Goal: Find specific page/section: Find specific page/section

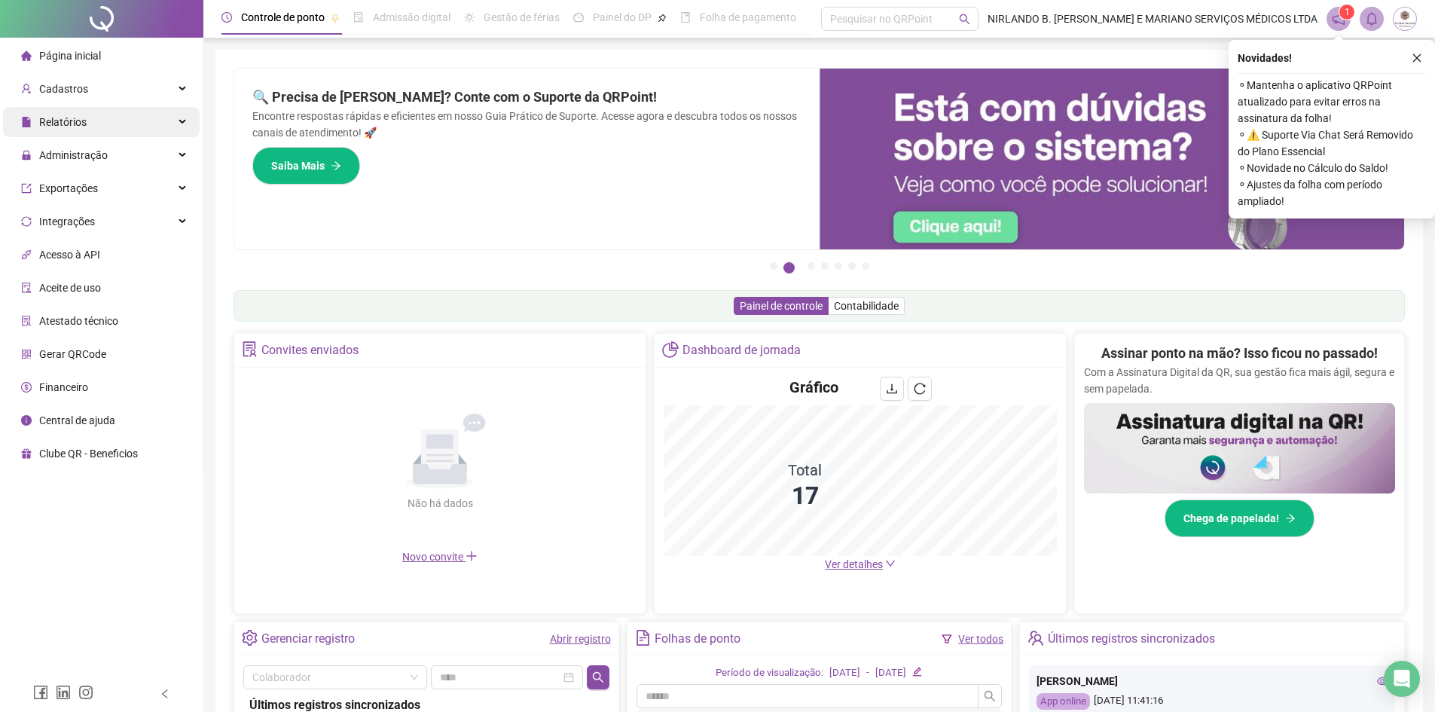
click at [113, 128] on div "Relatórios" at bounding box center [101, 122] width 197 height 30
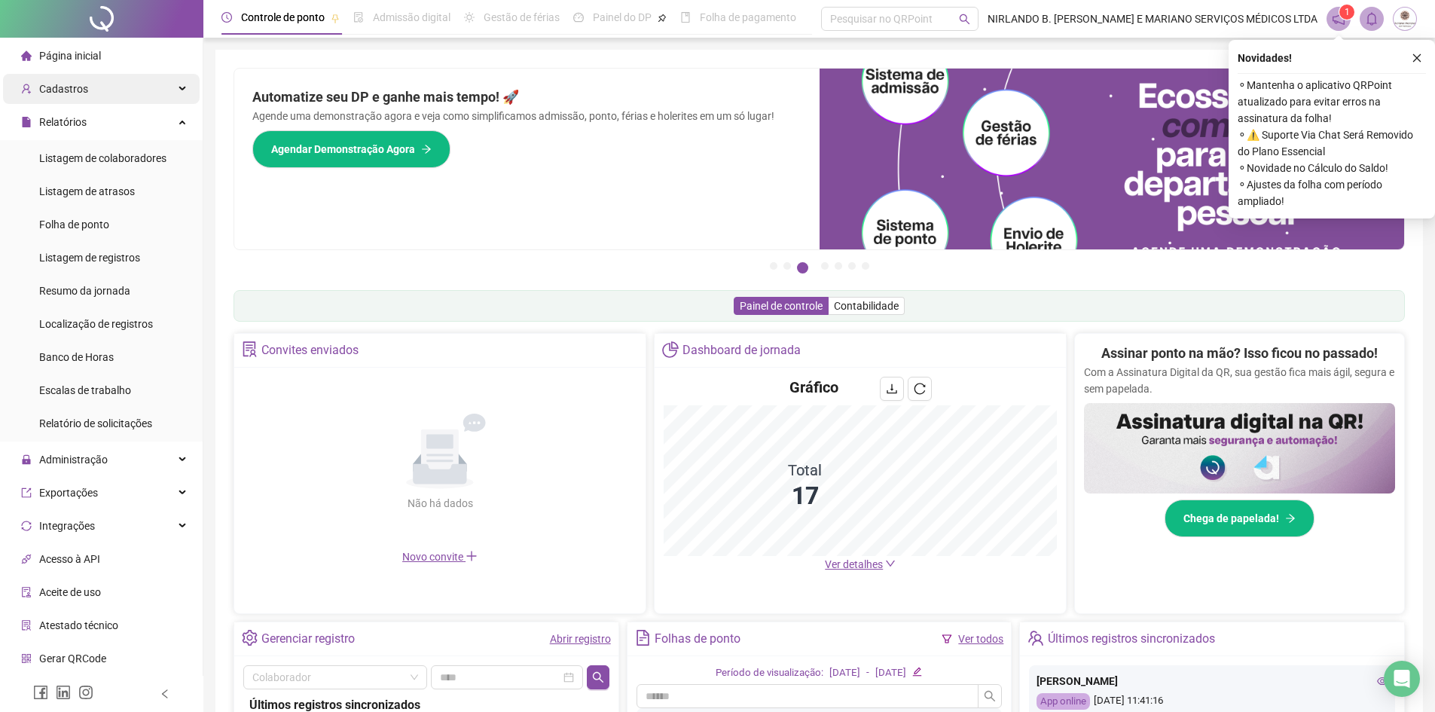
click at [124, 100] on div "Cadastros" at bounding box center [101, 89] width 197 height 30
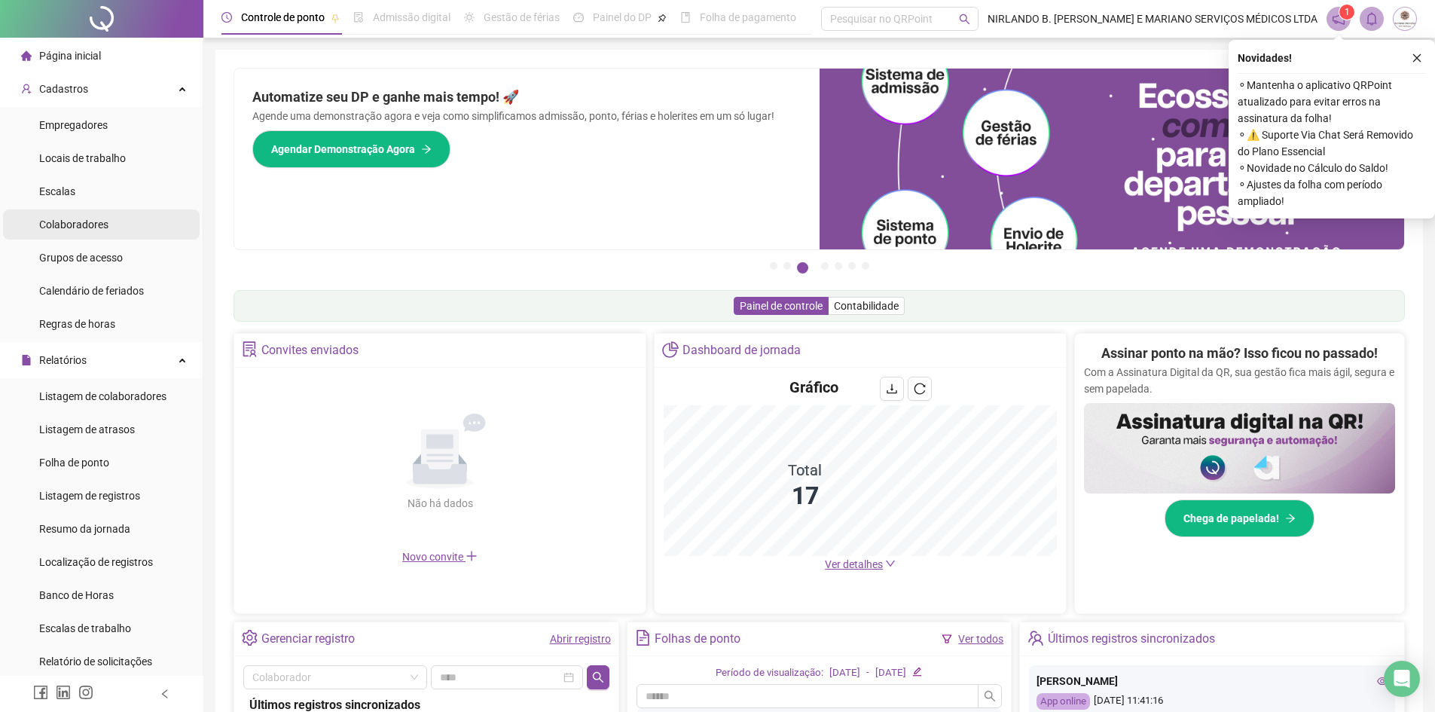
click at [88, 230] on span "Colaboradores" at bounding box center [73, 224] width 69 height 12
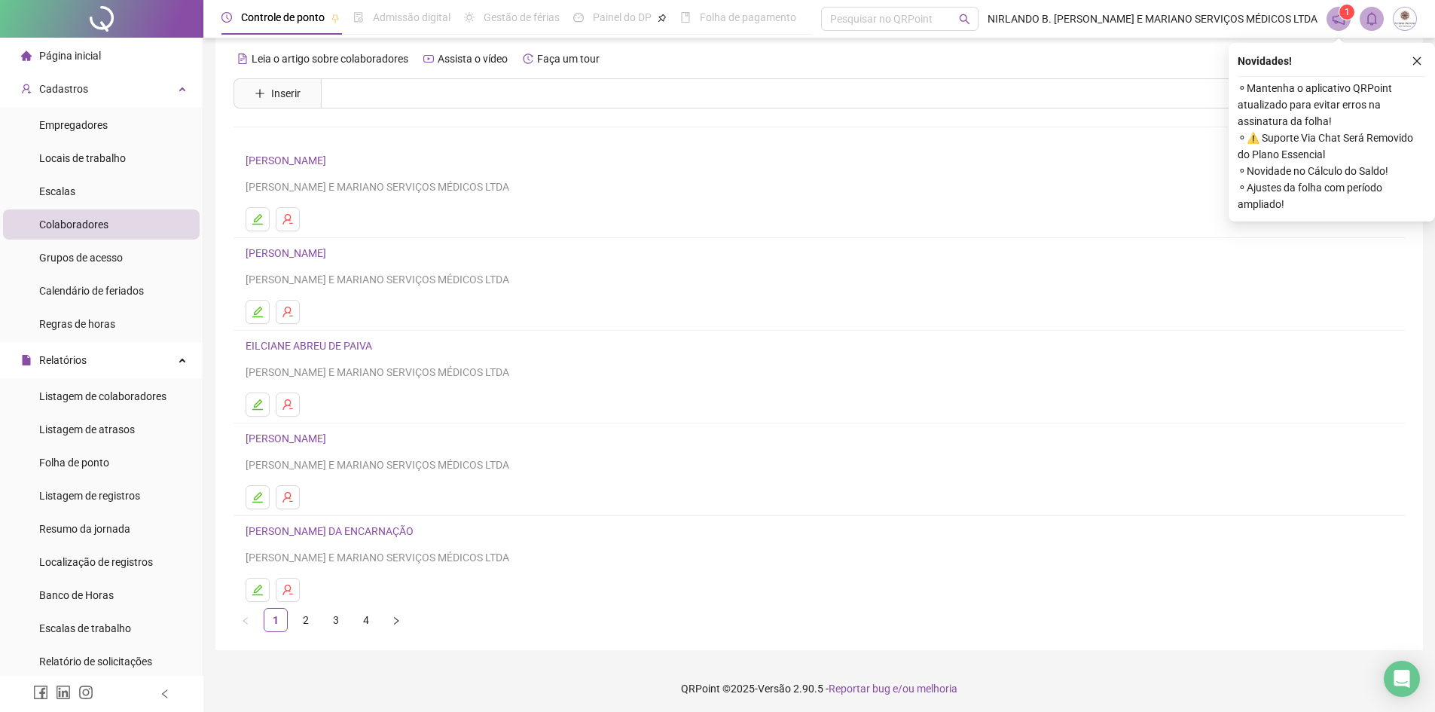
scroll to position [17, 0]
click at [305, 613] on link "2" at bounding box center [305, 617] width 23 height 23
click at [333, 624] on link "3" at bounding box center [336, 617] width 23 height 23
click at [359, 616] on link "4" at bounding box center [366, 617] width 23 height 23
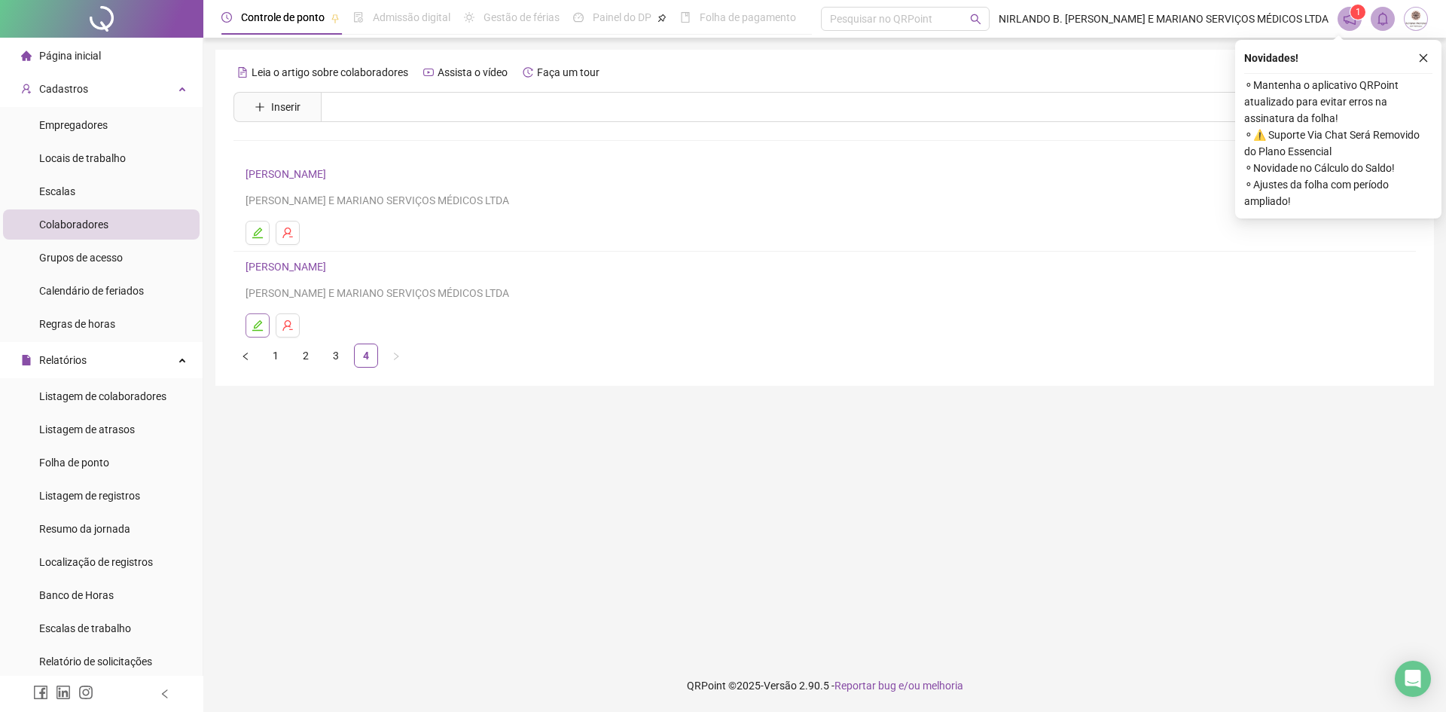
click at [258, 331] on button "button" at bounding box center [258, 325] width 24 height 24
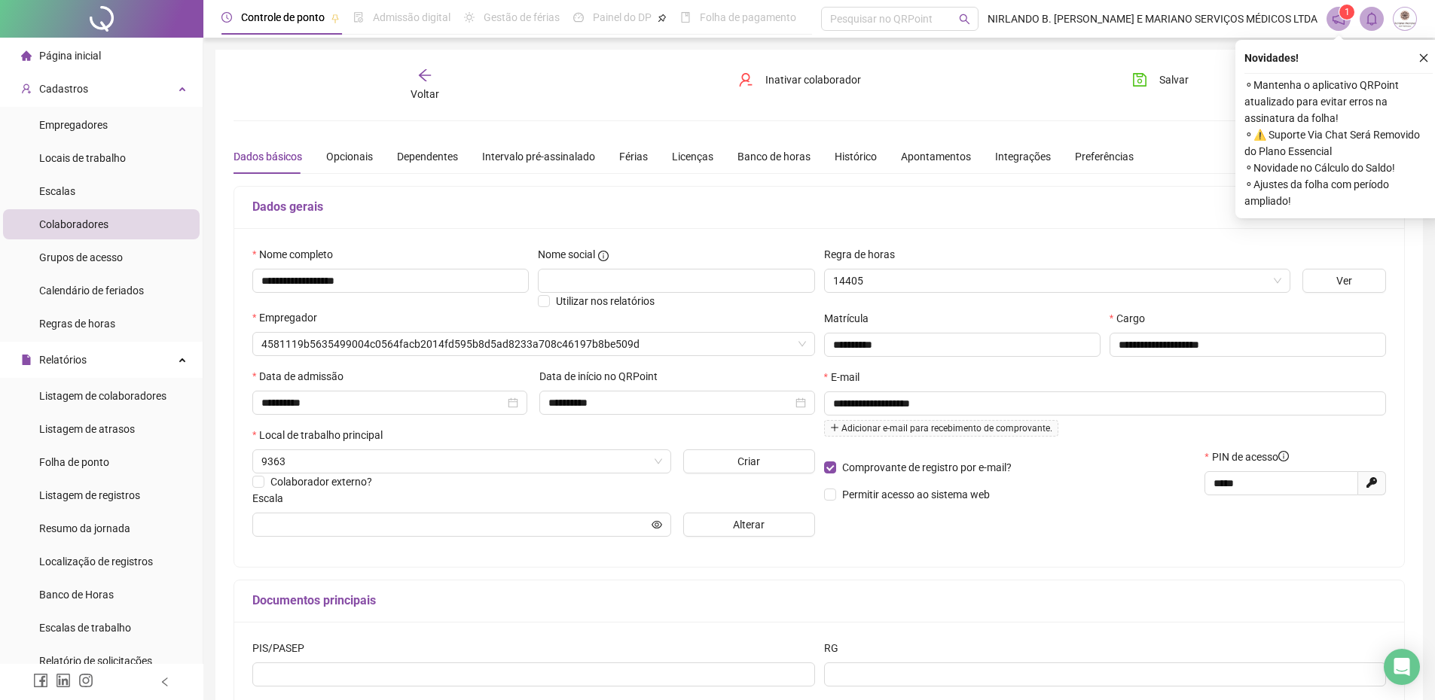
type input "**********"
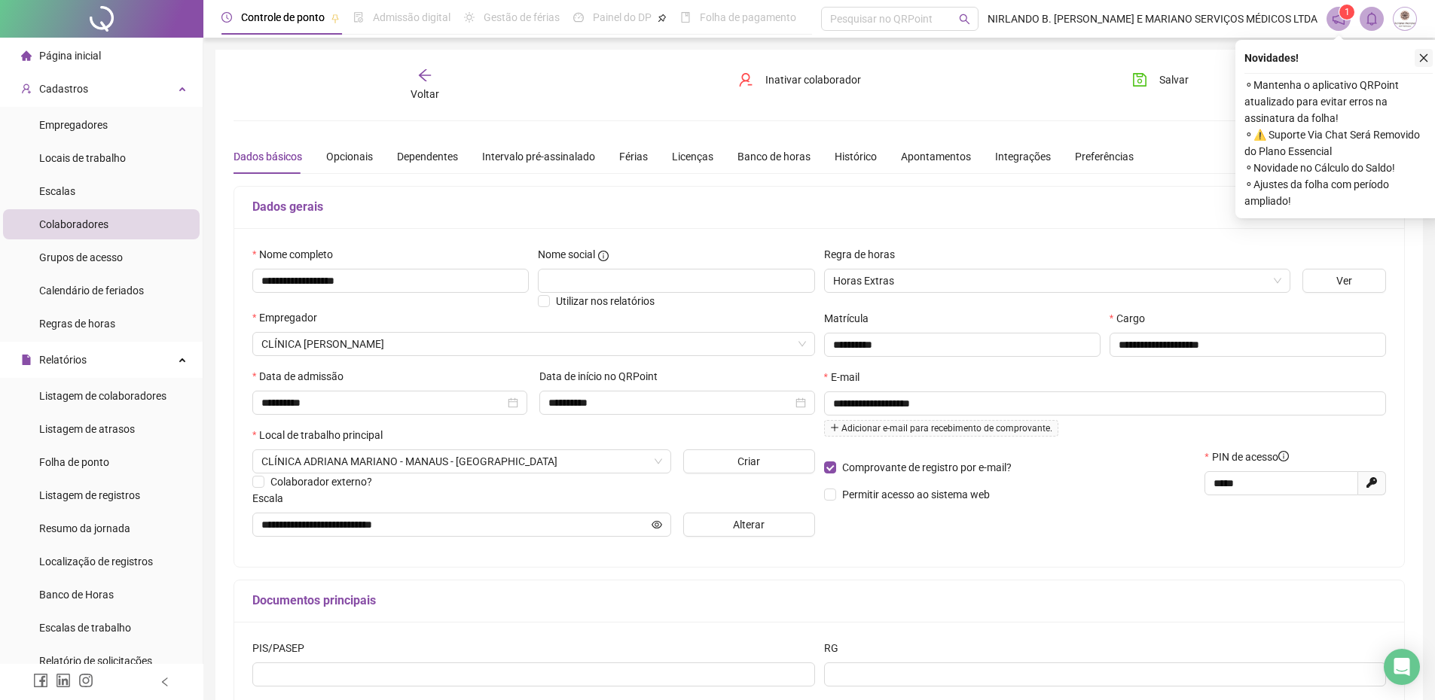
click at [1423, 59] on icon "close" at bounding box center [1424, 58] width 8 height 8
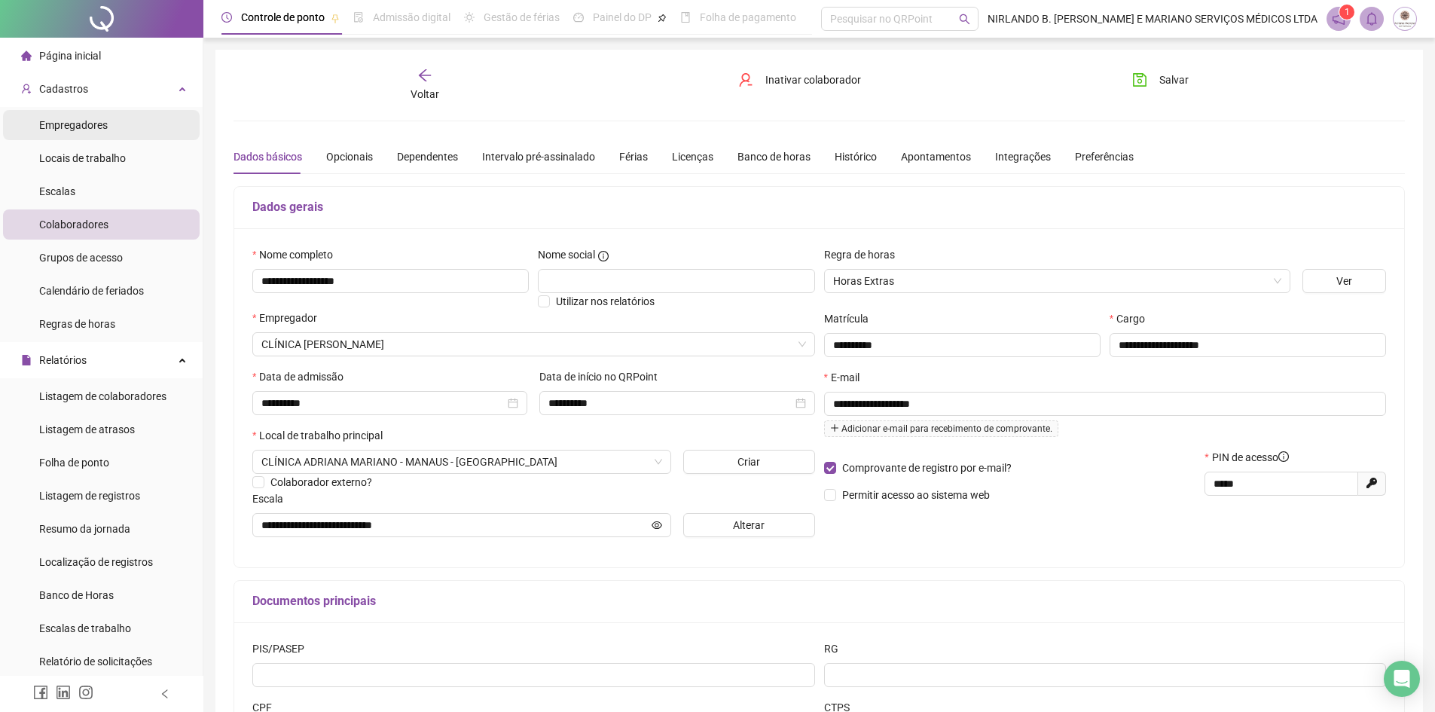
click at [107, 127] on li "Empregadores" at bounding box center [101, 125] width 197 height 30
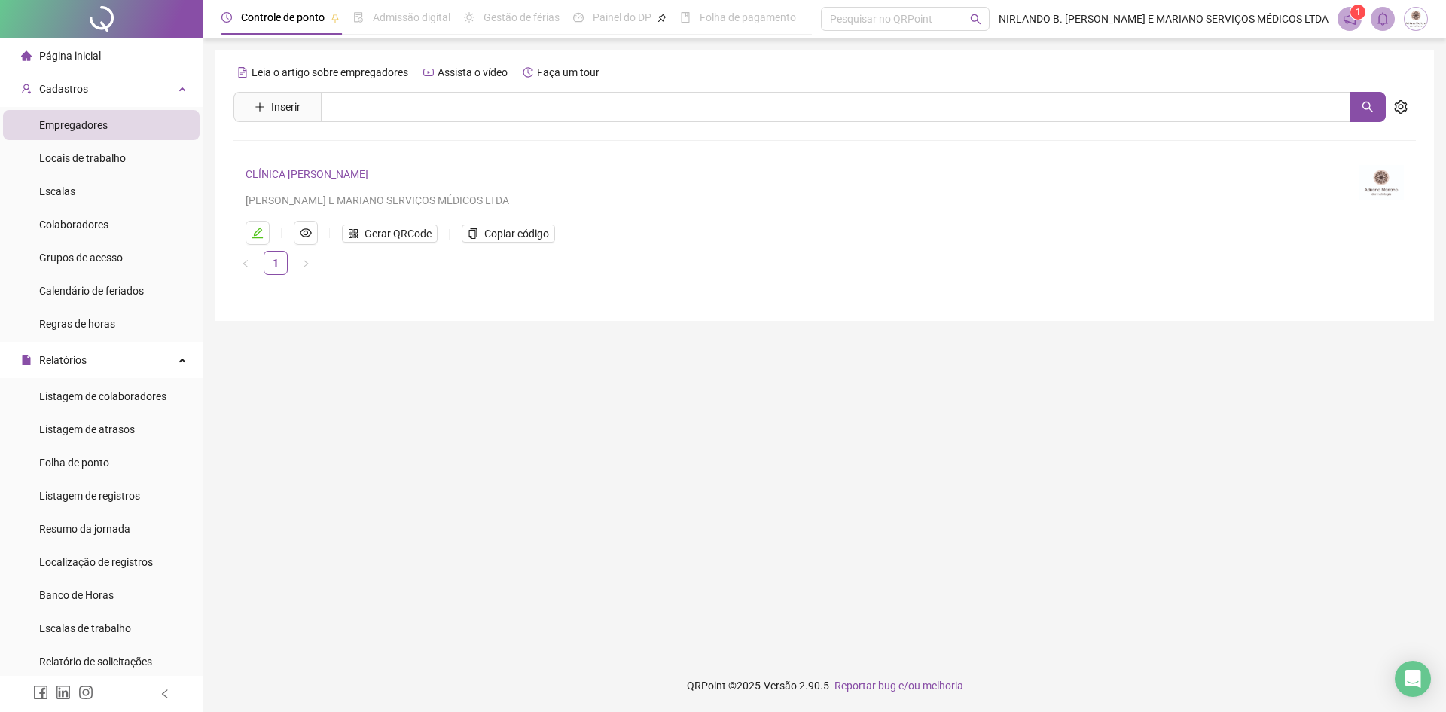
click at [111, 121] on li "Empregadores" at bounding box center [101, 125] width 197 height 30
click at [103, 92] on div "Cadastros" at bounding box center [101, 89] width 197 height 30
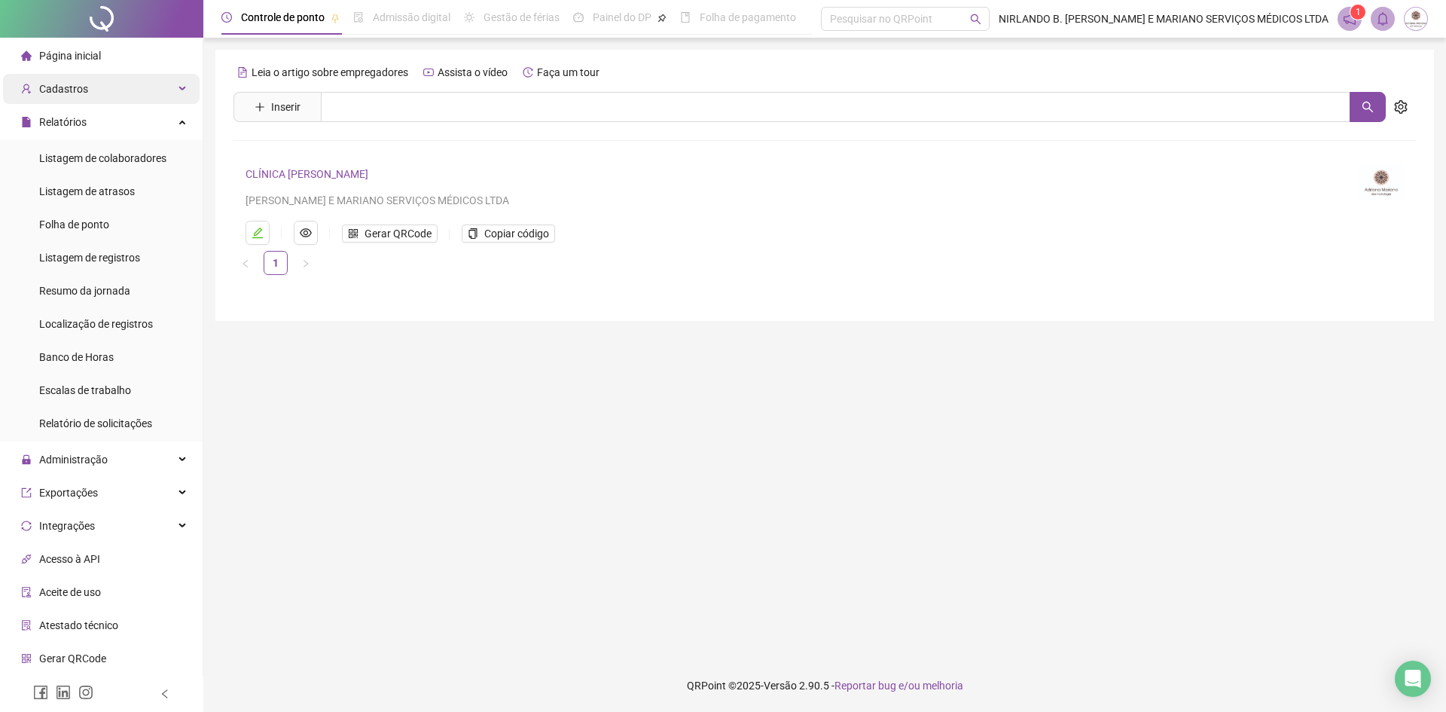
click at [103, 92] on div "Cadastros" at bounding box center [101, 89] width 197 height 30
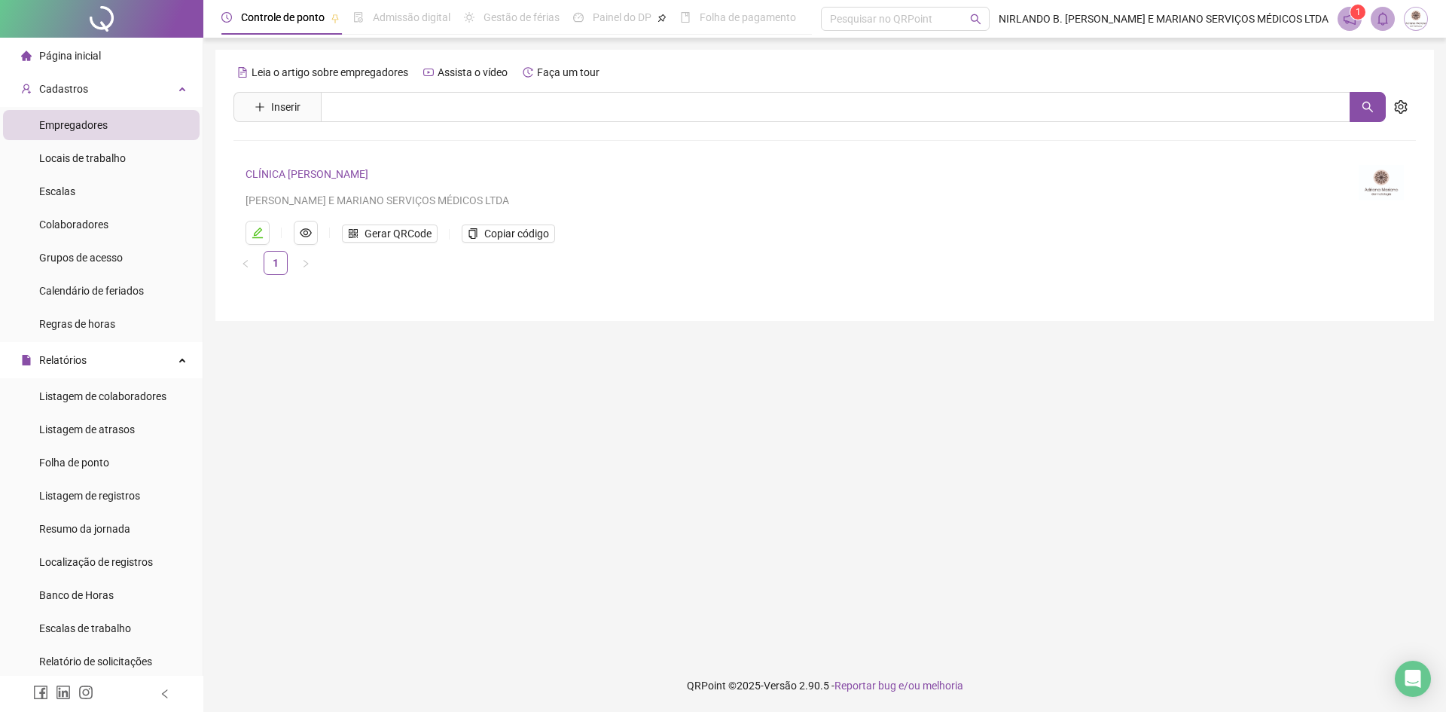
click at [89, 121] on span "Empregadores" at bounding box center [73, 125] width 69 height 12
click at [127, 136] on li "Empregadores" at bounding box center [101, 125] width 197 height 30
click at [165, 90] on div "Cadastros" at bounding box center [101, 89] width 197 height 30
